Goal: Obtain resource: Download file/media

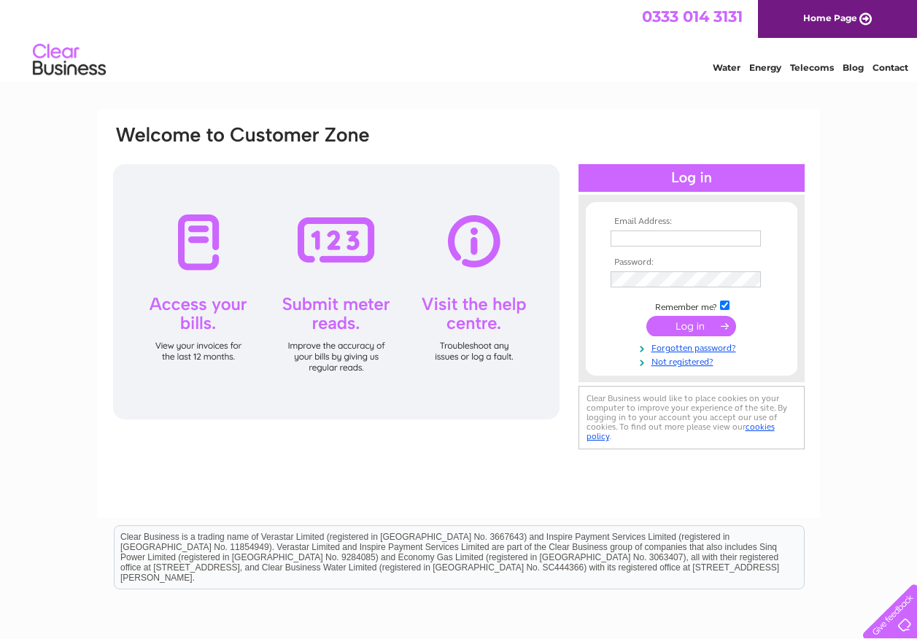
type input "accountspayableteam@scottishwater.co.uk"
click at [690, 331] on input "submit" at bounding box center [692, 326] width 90 height 20
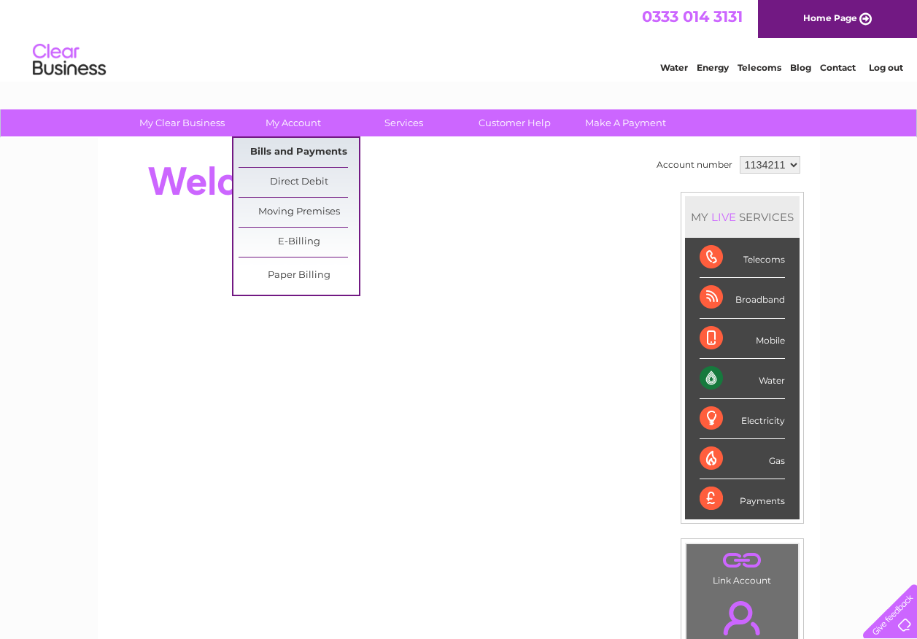
click at [313, 149] on link "Bills and Payments" at bounding box center [299, 152] width 120 height 29
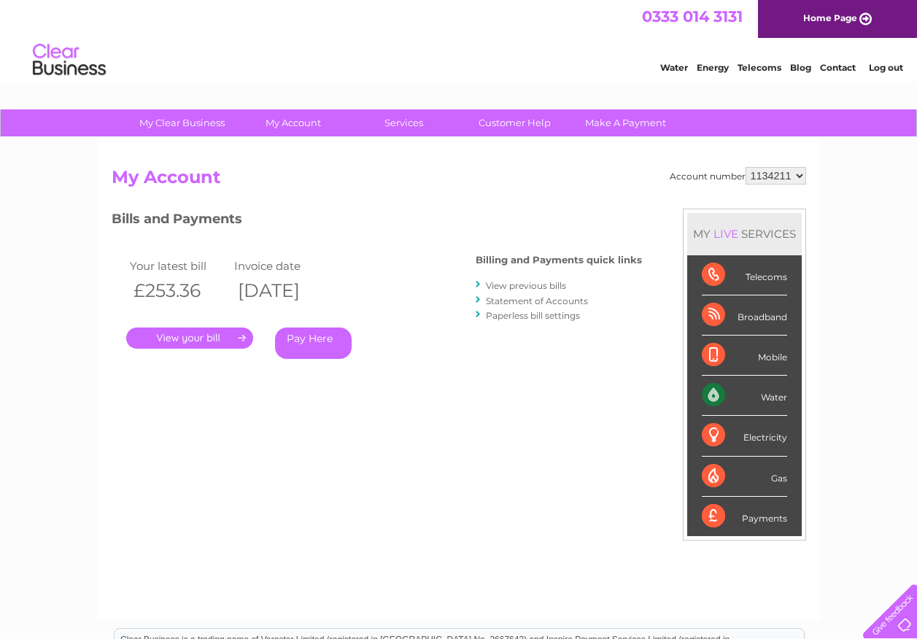
click at [190, 334] on link "." at bounding box center [189, 338] width 127 height 21
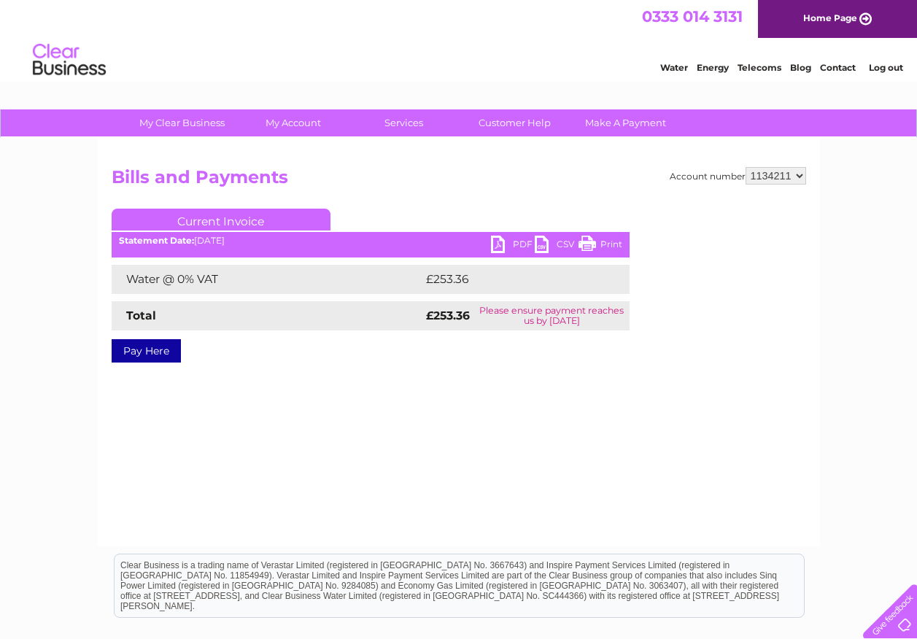
click at [501, 245] on link "PDF" at bounding box center [513, 246] width 44 height 21
click at [841, 64] on link "Contact" at bounding box center [838, 67] width 36 height 11
